Goal: Information Seeking & Learning: Learn about a topic

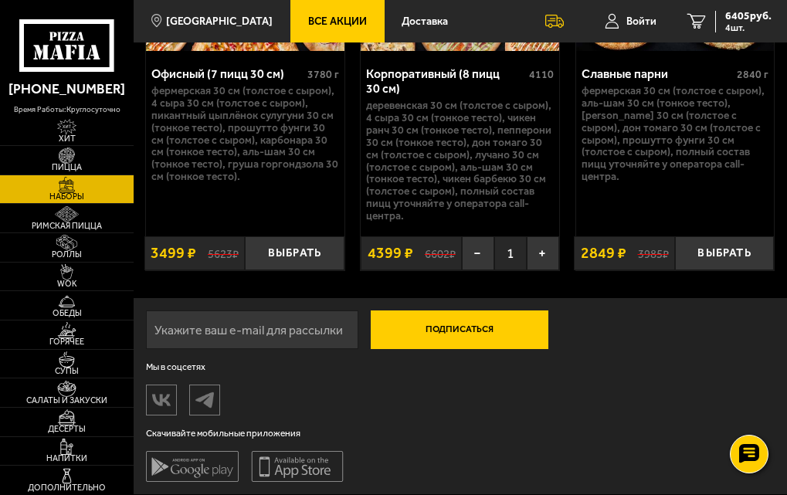
scroll to position [4033, 0]
click at [386, 395] on div "Подписаться О нас Отзывы Франшиза Вакансии Мы в соцсетях Скачивайте мобильные п…" at bounding box center [460, 396] width 653 height 196
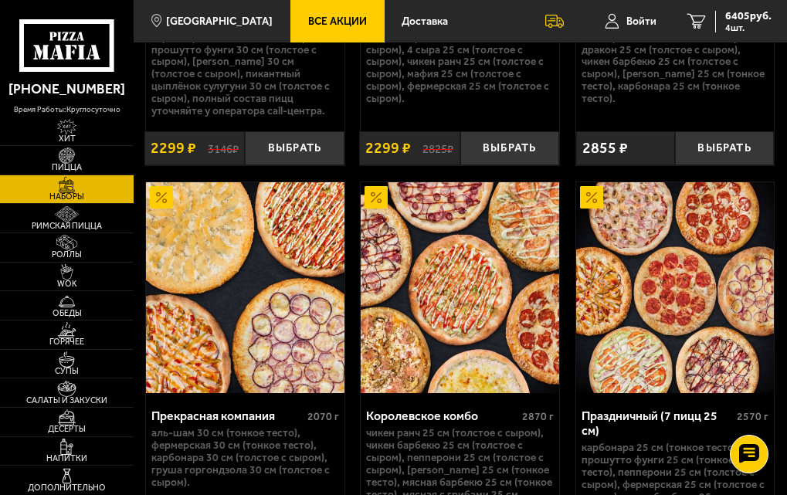
scroll to position [3647, 0]
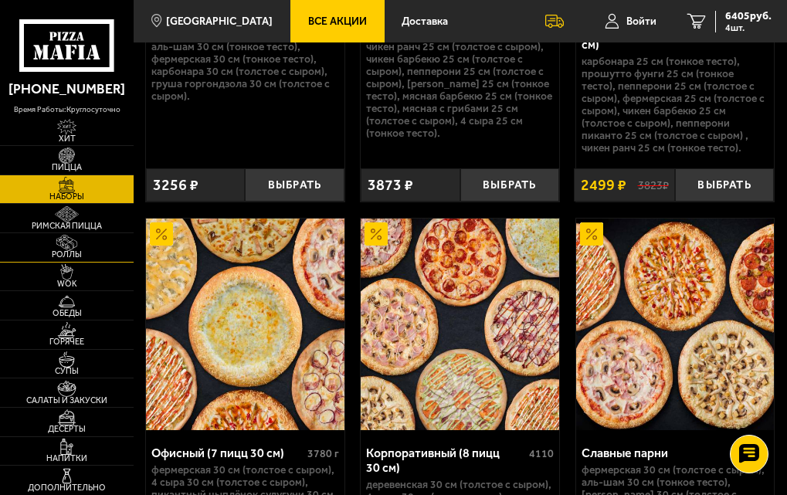
click at [77, 250] on img at bounding box center [67, 243] width 32 height 16
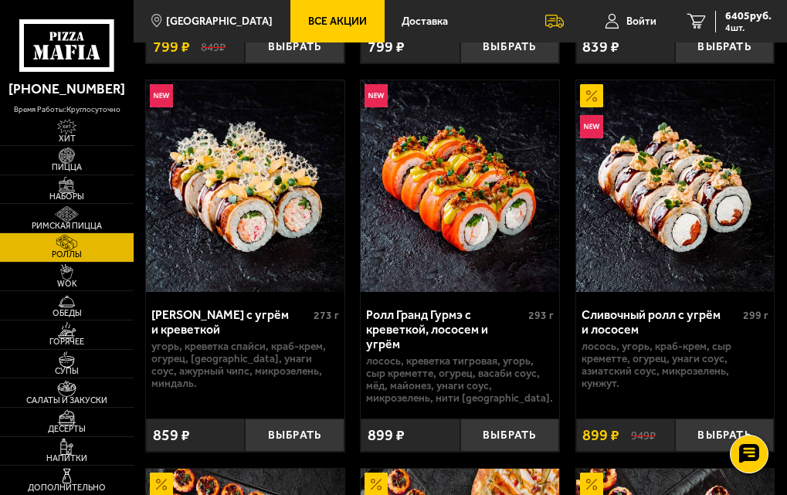
scroll to position [1235, 0]
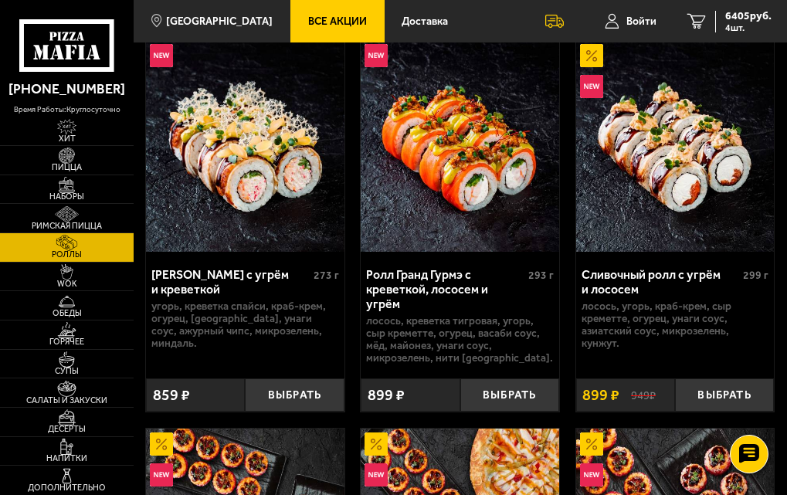
click at [312, 18] on span "Все Акции" at bounding box center [337, 21] width 59 height 11
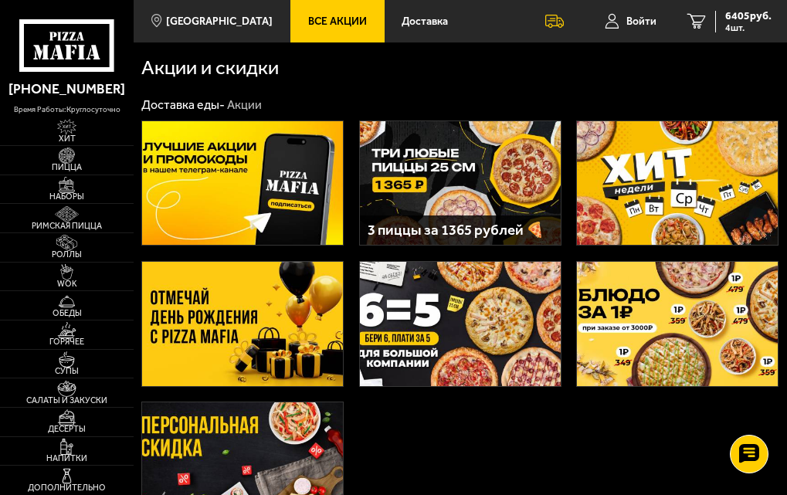
click at [687, 250] on div "3 пиццы за 1365 рублей 🍕" at bounding box center [460, 323] width 653 height 421
click at [673, 293] on img at bounding box center [677, 323] width 201 height 123
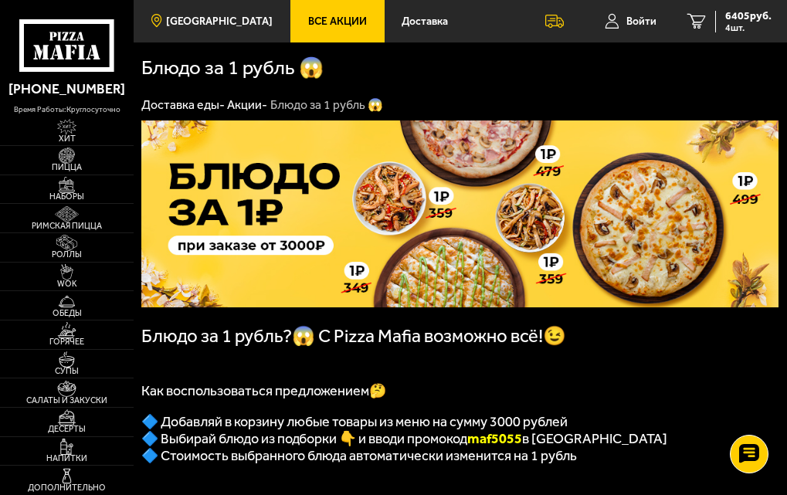
click at [187, 9] on link "[GEOGRAPHIC_DATA]" at bounding box center [212, 21] width 157 height 42
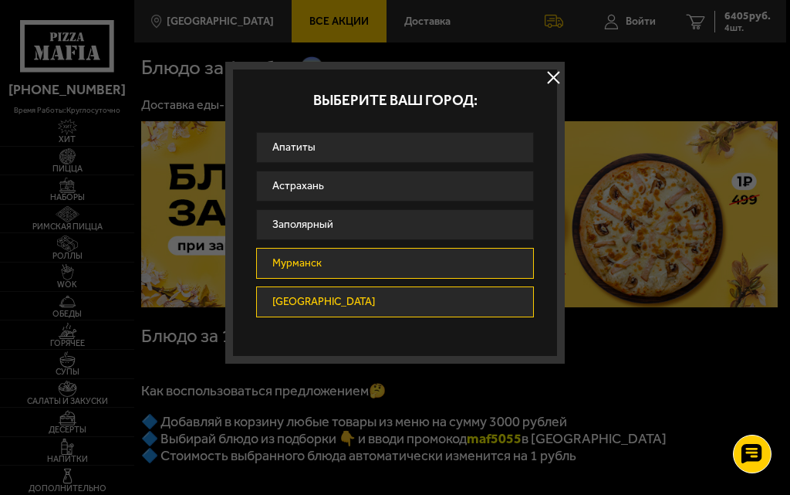
click at [310, 264] on link "Мурманск" at bounding box center [395, 263] width 278 height 31
